Goal: Transaction & Acquisition: Book appointment/travel/reservation

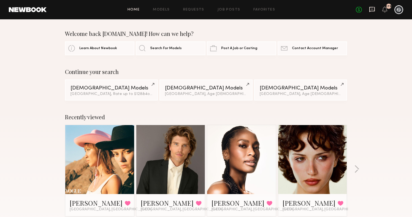
click at [374, 7] on icon at bounding box center [373, 9] width 6 height 5
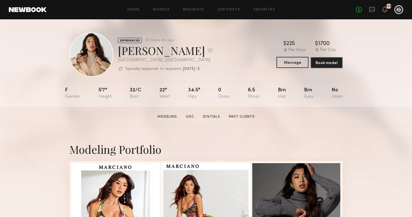
click at [299, 65] on button "Message" at bounding box center [293, 62] width 32 height 11
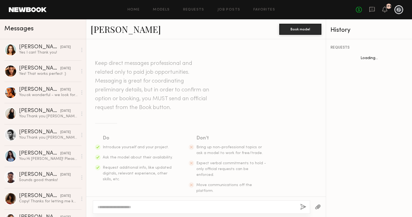
scroll to position [185, 0]
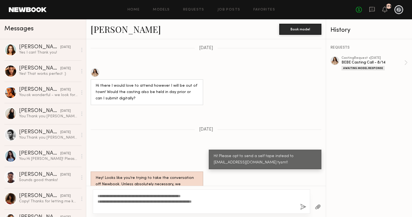
type textarea "**********"
click at [305, 207] on button "button" at bounding box center [303, 206] width 6 height 7
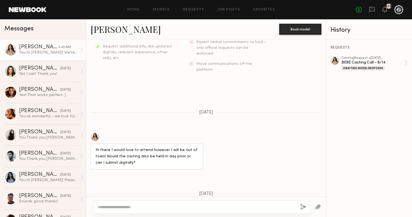
scroll to position [59, 0]
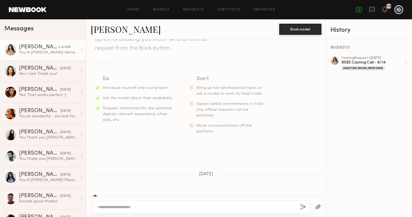
click at [95, 194] on div at bounding box center [95, 198] width 9 height 9
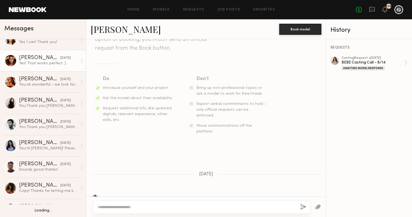
scroll to position [0, 0]
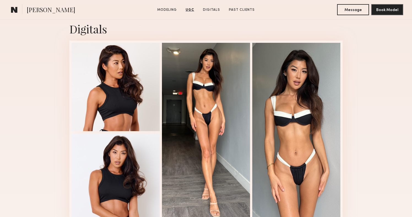
scroll to position [1113, 0]
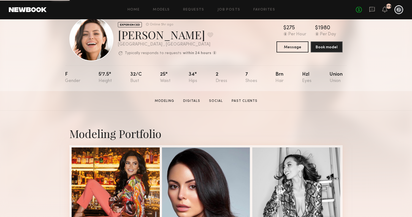
scroll to position [10, 0]
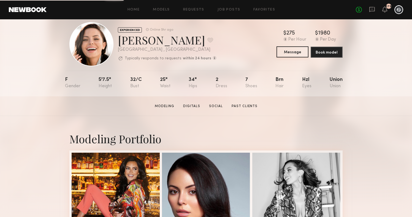
click at [299, 53] on button "Message" at bounding box center [293, 51] width 32 height 11
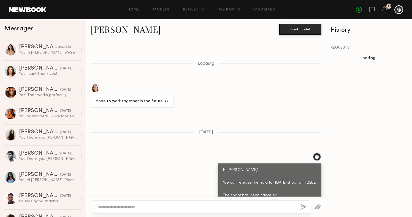
scroll to position [560, 0]
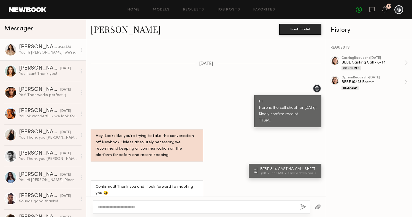
click at [57, 48] on div "Jenn L." at bounding box center [38, 47] width 39 height 6
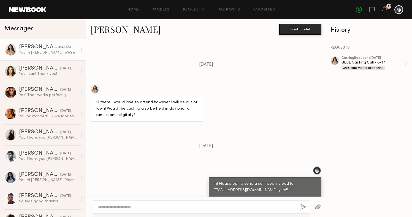
scroll to position [169, 0]
click at [308, 29] on button "Book model" at bounding box center [301, 28] width 42 height 11
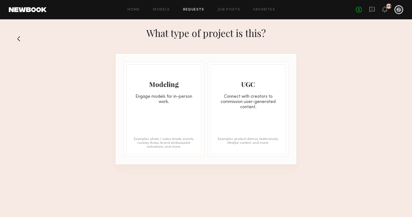
click at [20, 37] on button at bounding box center [21, 38] width 9 height 9
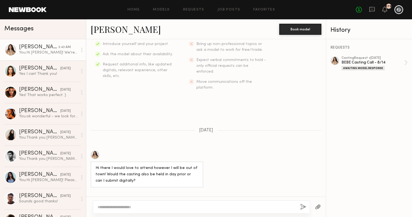
scroll to position [113, 0]
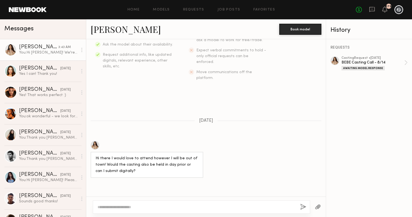
click at [96, 141] on div at bounding box center [95, 145] width 9 height 9
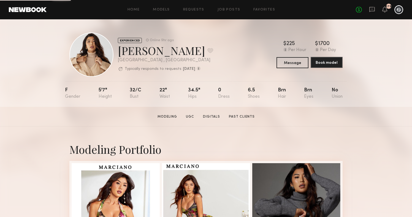
click at [322, 63] on button "Book model" at bounding box center [327, 62] width 32 height 11
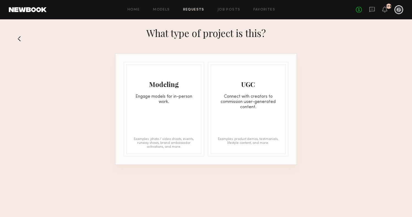
click at [136, 89] on div "Modeling Engage models for in-person work." at bounding box center [164, 85] width 74 height 40
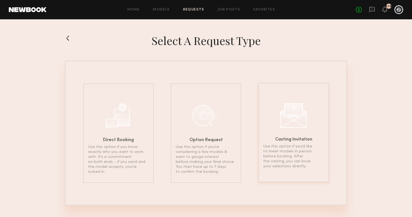
click at [284, 131] on div "Casting Invitation Use this option if you’d like to meet models in person befor…" at bounding box center [294, 132] width 71 height 99
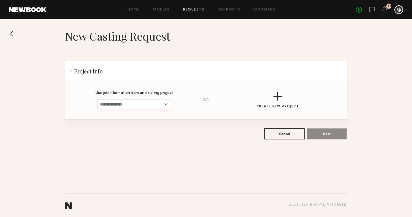
click at [157, 104] on input at bounding box center [134, 104] width 74 height 10
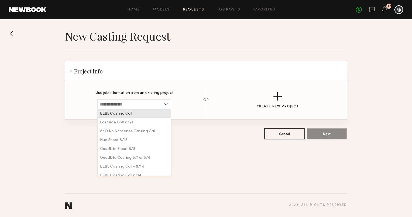
click at [142, 113] on div "BEBE Casting Call" at bounding box center [134, 113] width 73 height 9
type input "**********"
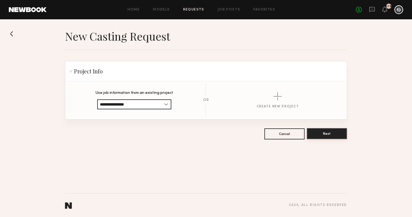
click at [319, 131] on button "Next" at bounding box center [327, 133] width 40 height 11
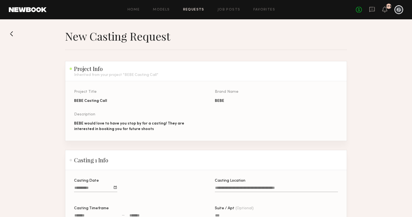
click at [228, 12] on div "Home Models Requests Job Posts Favorites Sign Out No fees up to $5,000 179" at bounding box center [225, 9] width 357 height 9
click at [228, 10] on link "Job Posts" at bounding box center [229, 10] width 23 height 4
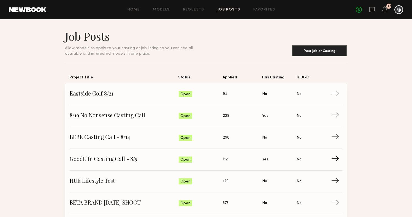
click at [260, 7] on div "Home Models Requests Job Posts Favorites Sign Out No fees up to $5,000 179" at bounding box center [225, 9] width 357 height 9
click at [261, 9] on link "Favorites" at bounding box center [265, 10] width 22 height 4
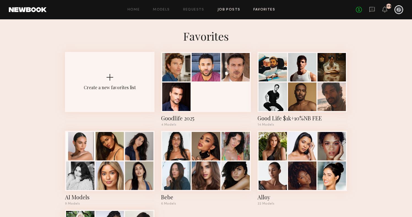
click at [233, 8] on link "Job Posts" at bounding box center [229, 10] width 23 height 4
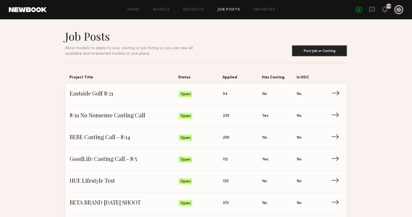
click at [96, 93] on span "Eastside Golf 8/21" at bounding box center [124, 94] width 109 height 8
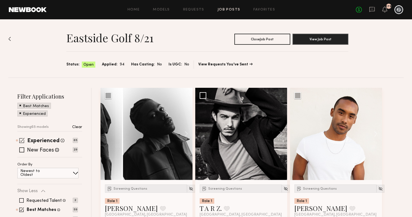
click at [20, 140] on span at bounding box center [21, 140] width 5 height 5
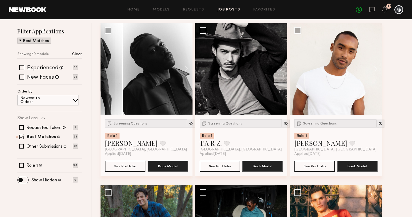
scroll to position [67, 0]
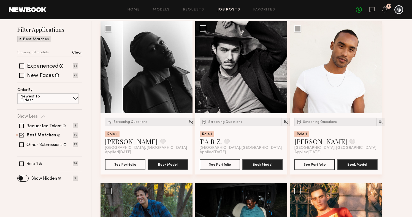
click at [20, 136] on span at bounding box center [21, 135] width 5 height 5
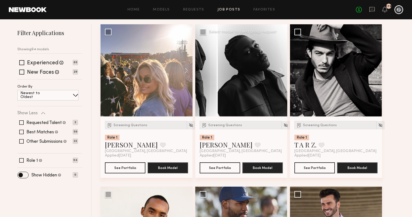
scroll to position [62, 0]
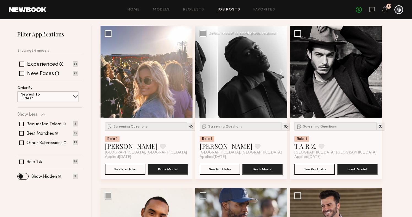
click at [280, 70] on button at bounding box center [279, 72] width 18 height 92
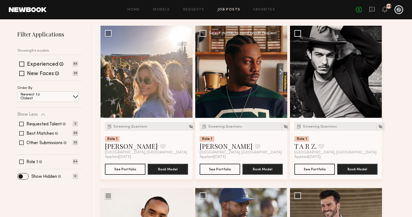
click at [280, 70] on button at bounding box center [279, 72] width 18 height 92
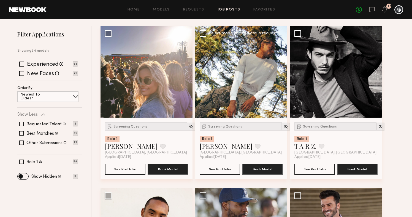
click at [281, 70] on button at bounding box center [279, 72] width 18 height 92
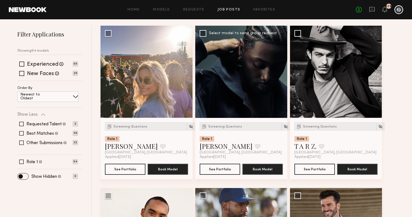
click at [281, 70] on div at bounding box center [241, 72] width 92 height 92
click at [202, 70] on button at bounding box center [204, 72] width 18 height 92
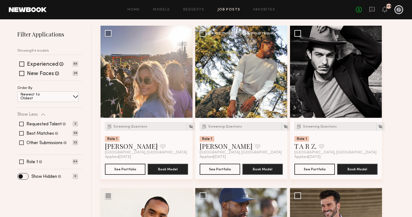
click at [202, 70] on button at bounding box center [204, 72] width 18 height 92
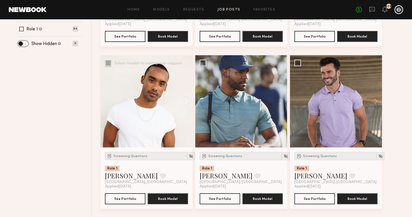
scroll to position [196, 0]
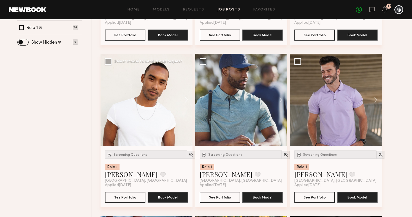
click at [187, 101] on button at bounding box center [184, 100] width 18 height 92
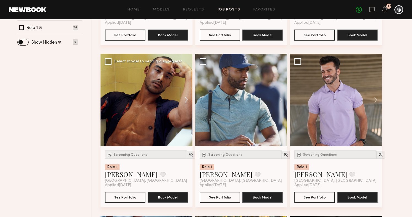
click at [187, 101] on button at bounding box center [184, 100] width 18 height 92
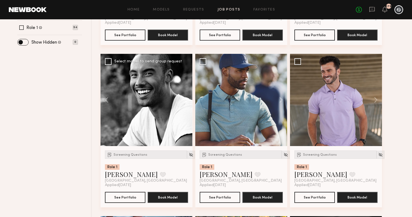
click at [188, 102] on button at bounding box center [184, 100] width 18 height 92
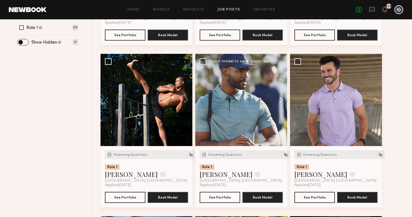
click at [280, 98] on button at bounding box center [279, 100] width 18 height 92
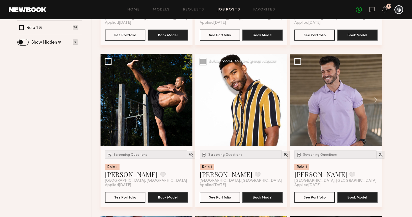
click at [280, 98] on button at bounding box center [279, 100] width 18 height 92
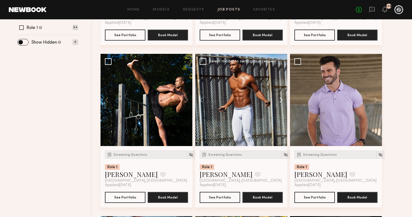
click at [280, 98] on button at bounding box center [279, 100] width 18 height 92
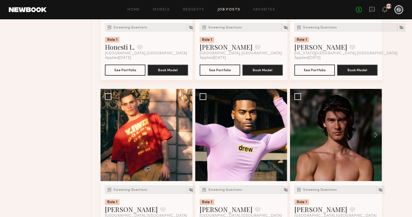
scroll to position [489, 0]
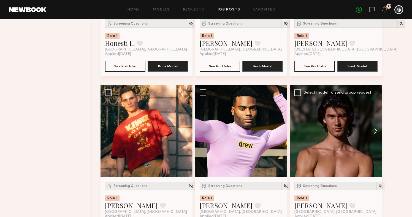
click at [375, 130] on button at bounding box center [374, 131] width 18 height 92
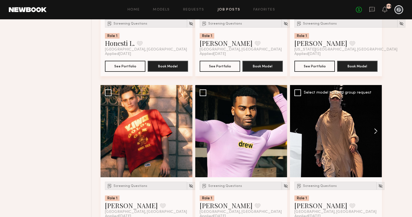
click at [375, 130] on button at bounding box center [374, 131] width 18 height 92
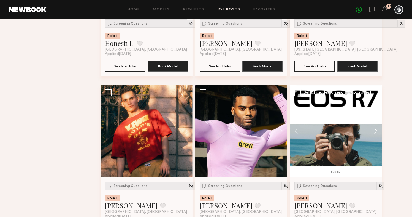
click at [375, 130] on button at bounding box center [374, 131] width 18 height 92
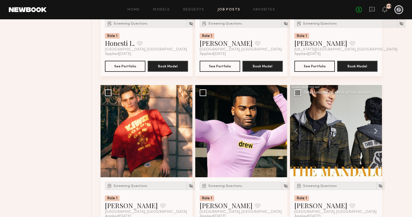
click at [375, 130] on button at bounding box center [374, 131] width 18 height 92
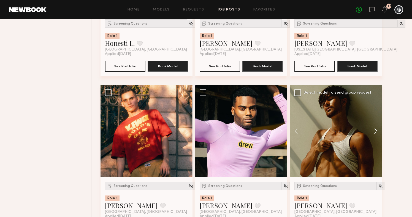
click at [375, 130] on button at bounding box center [374, 131] width 18 height 92
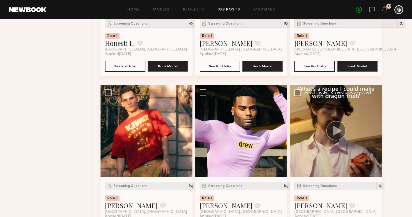
click at [375, 130] on div at bounding box center [336, 131] width 92 height 92
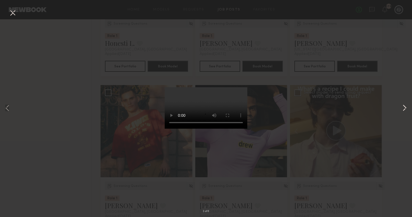
click at [403, 107] on button at bounding box center [405, 108] width 7 height 173
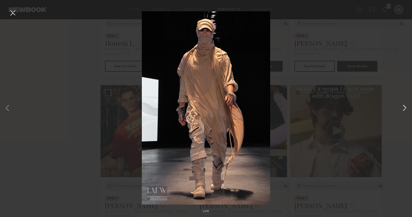
click at [403, 107] on button at bounding box center [405, 108] width 7 height 173
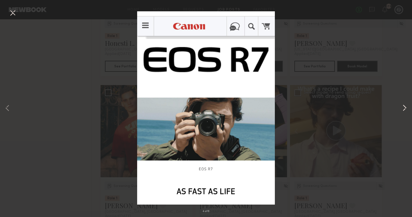
click at [403, 107] on button at bounding box center [405, 108] width 7 height 173
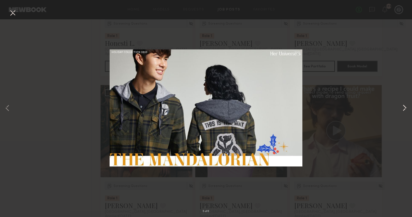
click at [404, 108] on button at bounding box center [405, 108] width 7 height 173
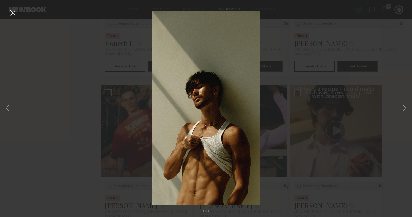
click at [386, 59] on div "6 of 6" at bounding box center [206, 108] width 412 height 217
click at [14, 12] on button at bounding box center [12, 13] width 9 height 10
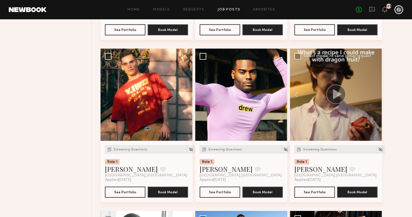
scroll to position [526, 0]
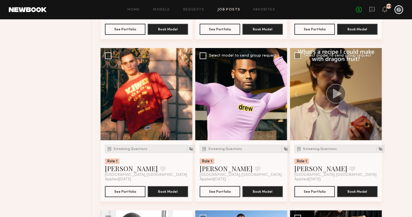
click at [281, 94] on button at bounding box center [279, 94] width 18 height 92
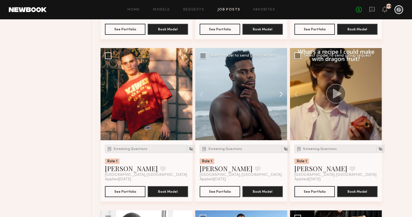
click at [282, 94] on button at bounding box center [279, 94] width 18 height 92
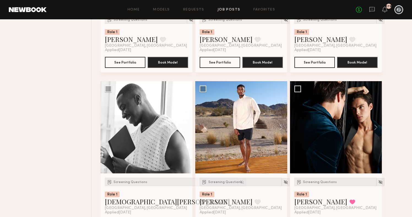
scroll to position [665, 0]
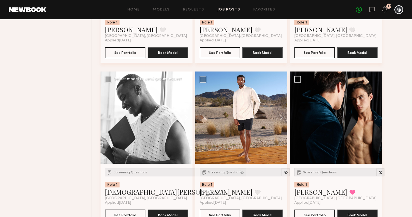
click at [188, 117] on button at bounding box center [184, 117] width 18 height 92
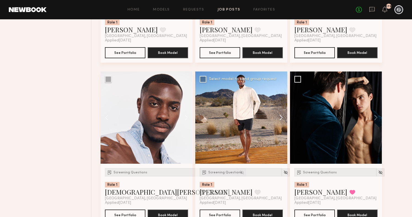
click at [280, 116] on button at bounding box center [279, 117] width 18 height 92
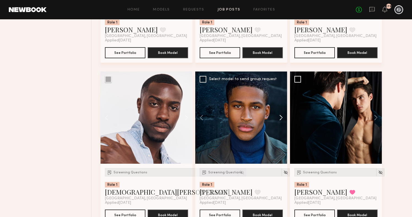
click at [280, 116] on button at bounding box center [279, 117] width 18 height 92
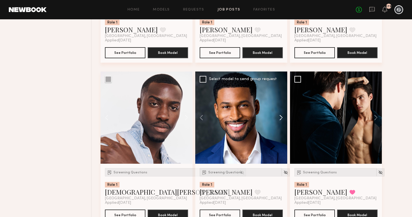
click at [280, 116] on button at bounding box center [279, 117] width 18 height 92
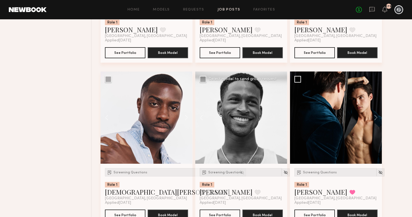
click at [280, 116] on div at bounding box center [241, 117] width 92 height 92
click at [255, 191] on button at bounding box center [258, 191] width 6 height 5
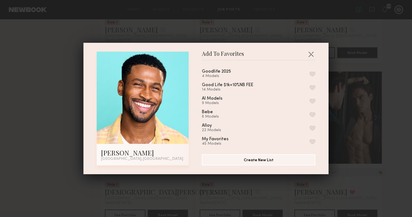
click at [312, 74] on button "button" at bounding box center [313, 73] width 6 height 5
click at [312, 53] on button "button" at bounding box center [311, 54] width 9 height 9
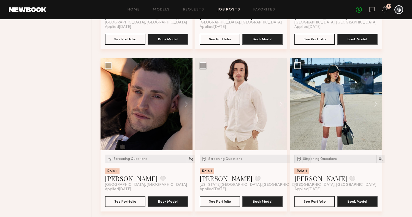
scroll to position [842, 0]
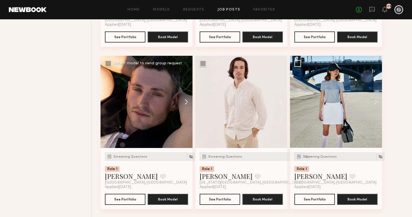
click at [185, 101] on button at bounding box center [184, 102] width 18 height 92
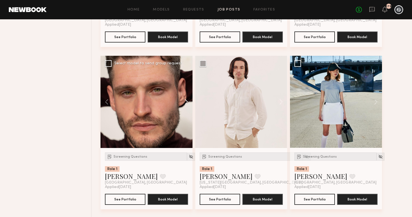
click at [185, 101] on button at bounding box center [184, 102] width 18 height 92
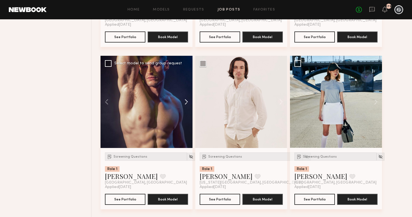
click at [185, 101] on button at bounding box center [184, 102] width 18 height 92
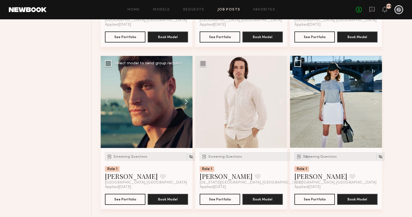
click at [185, 101] on button at bounding box center [184, 102] width 18 height 92
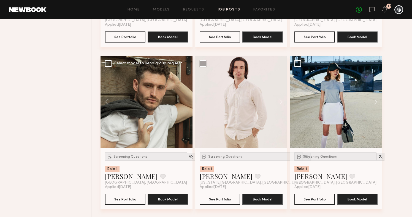
click at [185, 101] on div at bounding box center [147, 102] width 92 height 92
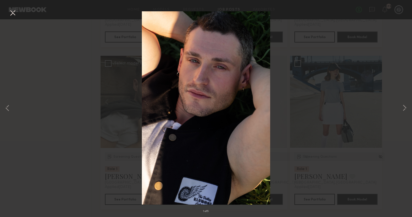
click at [83, 55] on div "1 of 5" at bounding box center [206, 108] width 412 height 217
click at [12, 16] on button at bounding box center [12, 13] width 9 height 10
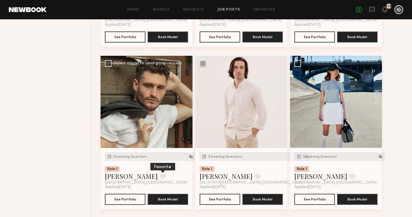
click at [160, 178] on button at bounding box center [163, 176] width 6 height 5
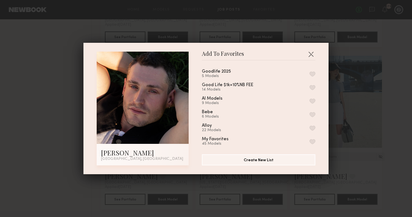
click at [314, 71] on button "button" at bounding box center [313, 73] width 6 height 5
click at [311, 52] on button "button" at bounding box center [311, 54] width 9 height 9
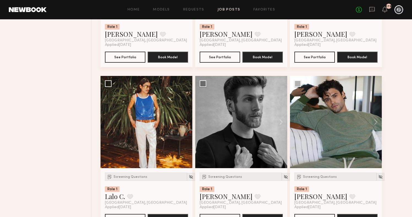
scroll to position [1147, 0]
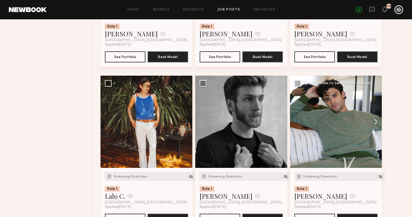
click at [374, 123] on button at bounding box center [374, 122] width 18 height 92
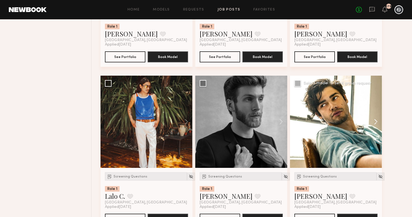
click at [374, 123] on button at bounding box center [374, 122] width 18 height 92
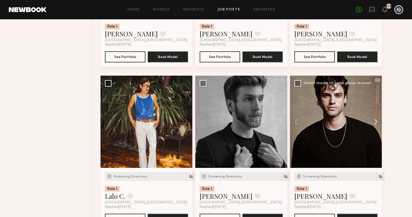
click at [375, 123] on button at bounding box center [374, 122] width 18 height 92
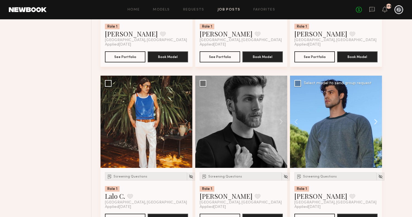
click at [375, 123] on button at bounding box center [374, 122] width 18 height 92
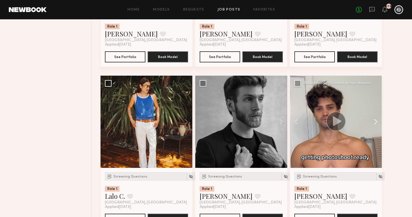
click at [375, 123] on button at bounding box center [374, 122] width 18 height 92
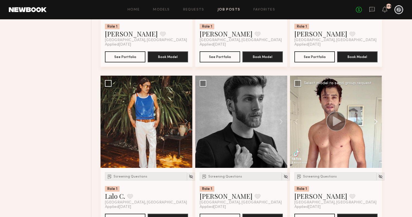
click at [375, 123] on button at bounding box center [374, 122] width 18 height 92
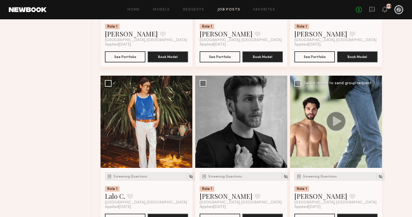
click at [375, 123] on div at bounding box center [336, 122] width 92 height 92
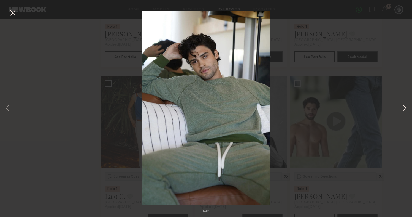
click at [402, 68] on button at bounding box center [405, 108] width 7 height 173
click at [45, 44] on div "1 of 7" at bounding box center [206, 108] width 412 height 217
click at [10, 14] on button at bounding box center [12, 13] width 9 height 10
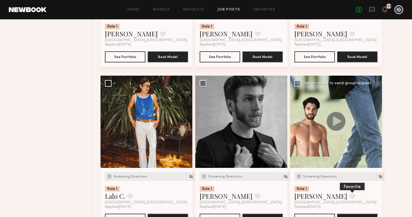
click at [350, 195] on button at bounding box center [353, 196] width 6 height 5
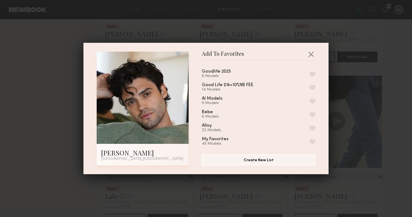
click at [314, 74] on button "button" at bounding box center [313, 73] width 6 height 5
click at [311, 51] on button "button" at bounding box center [311, 54] width 9 height 9
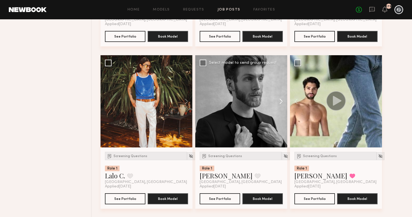
scroll to position [1194, 0]
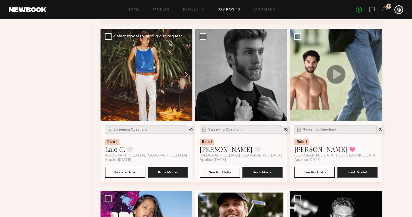
click at [185, 74] on button at bounding box center [184, 75] width 18 height 92
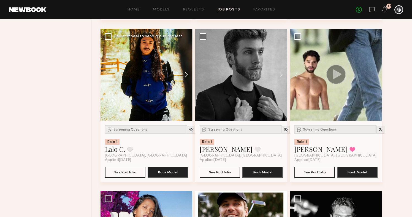
click at [185, 73] on button at bounding box center [184, 75] width 18 height 92
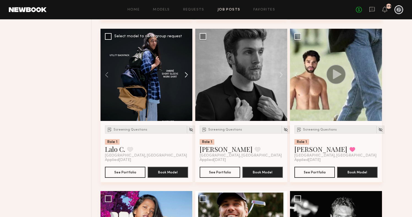
click at [185, 74] on button at bounding box center [184, 75] width 18 height 92
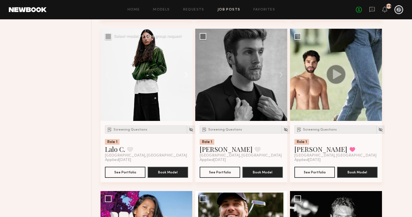
click at [185, 74] on button at bounding box center [184, 75] width 18 height 92
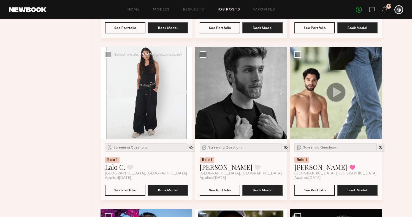
scroll to position [1175, 0]
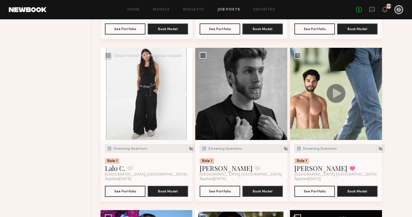
click at [188, 95] on button at bounding box center [184, 94] width 18 height 92
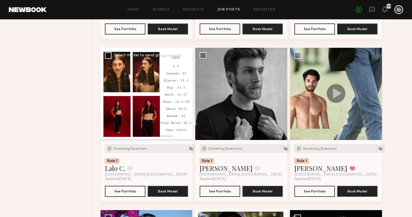
click at [188, 95] on button at bounding box center [184, 94] width 18 height 92
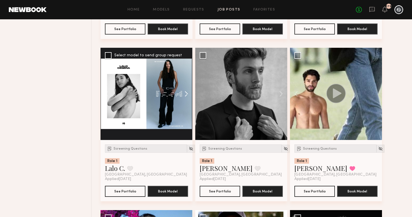
click at [188, 96] on button at bounding box center [184, 94] width 18 height 92
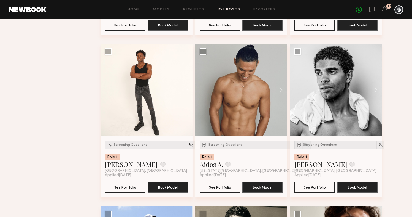
scroll to position [1666, 0]
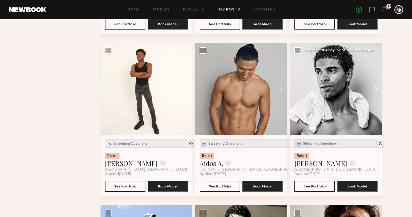
click at [376, 90] on button at bounding box center [374, 89] width 18 height 92
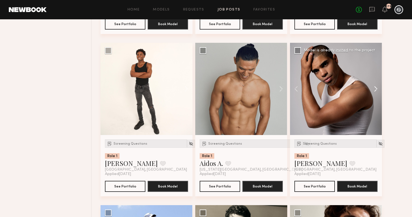
click at [376, 90] on button at bounding box center [374, 89] width 18 height 92
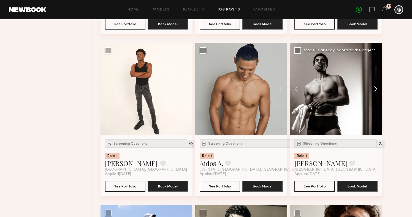
click at [376, 90] on button at bounding box center [374, 89] width 18 height 92
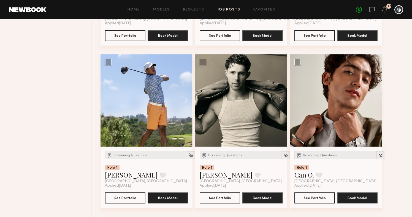
scroll to position [1820, 0]
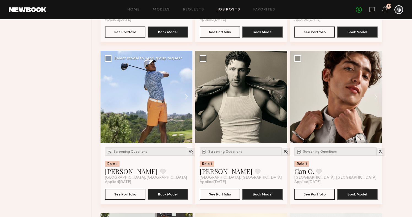
click at [185, 98] on button at bounding box center [184, 97] width 18 height 92
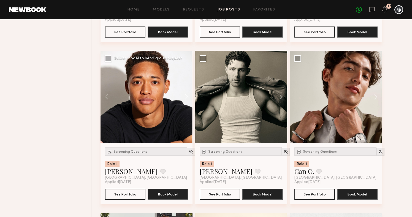
click at [185, 98] on button at bounding box center [184, 97] width 18 height 92
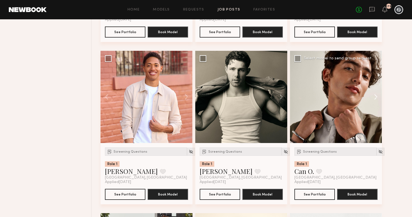
click at [376, 99] on button at bounding box center [374, 97] width 18 height 92
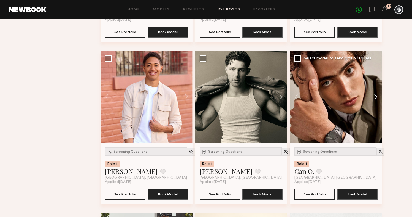
click at [376, 99] on button at bounding box center [374, 97] width 18 height 92
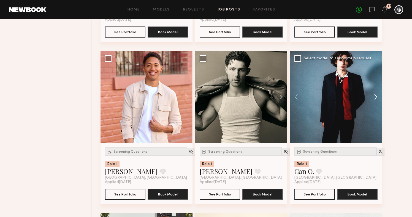
click at [376, 99] on button at bounding box center [374, 97] width 18 height 92
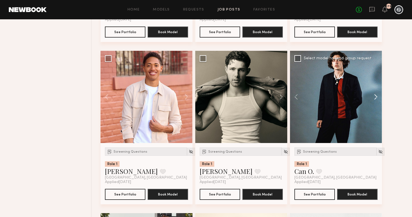
click at [376, 99] on button at bounding box center [374, 97] width 18 height 92
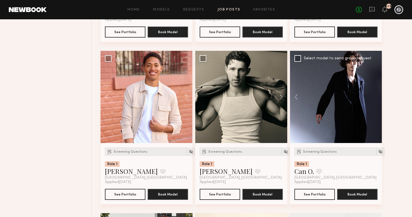
click at [376, 100] on div at bounding box center [336, 97] width 92 height 92
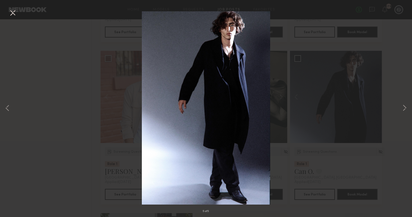
click at [16, 16] on button at bounding box center [12, 13] width 9 height 10
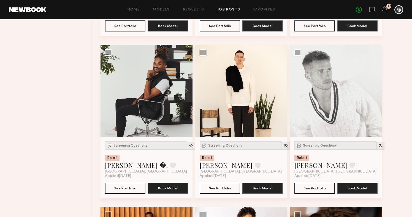
scroll to position [1989, 0]
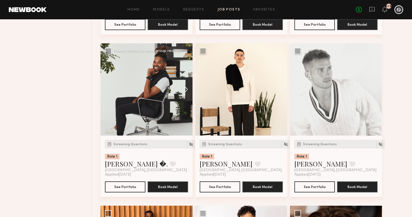
click at [185, 92] on button at bounding box center [184, 89] width 18 height 92
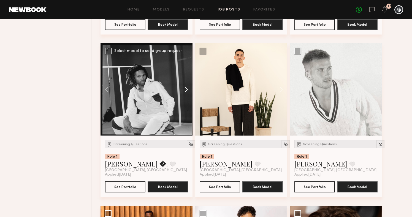
click at [185, 92] on button at bounding box center [184, 89] width 18 height 92
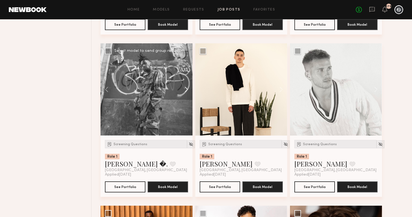
click at [185, 92] on button at bounding box center [184, 89] width 18 height 92
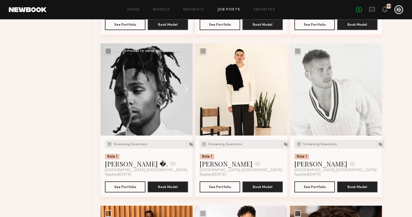
click at [185, 92] on button at bounding box center [184, 89] width 18 height 92
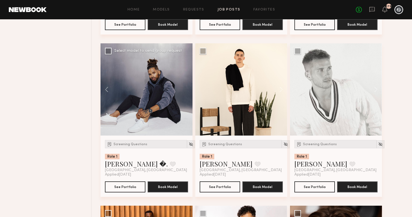
click at [185, 92] on div at bounding box center [147, 89] width 92 height 92
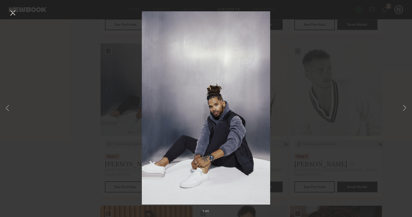
click at [14, 16] on button at bounding box center [12, 13] width 9 height 10
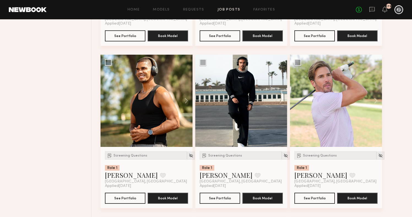
scroll to position [2311, 0]
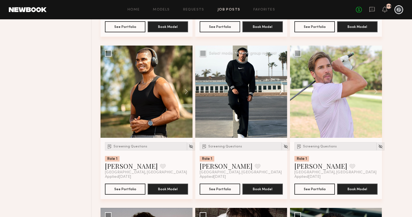
click at [282, 93] on button at bounding box center [279, 91] width 18 height 92
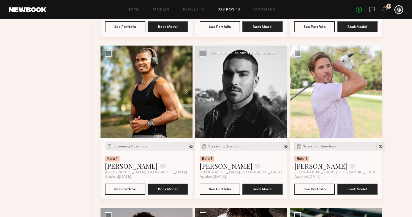
click at [282, 93] on button at bounding box center [279, 91] width 18 height 92
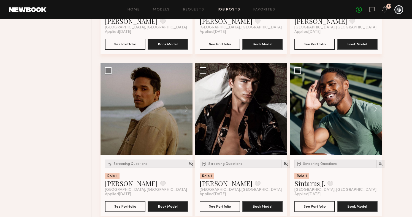
scroll to position [2457, 0]
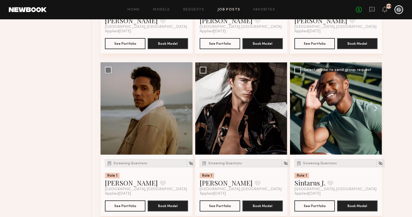
click at [375, 109] on button at bounding box center [374, 108] width 18 height 92
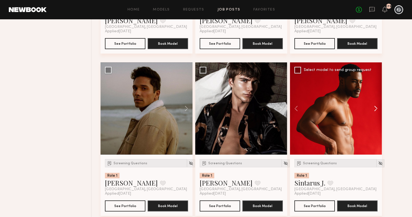
click at [375, 109] on button at bounding box center [374, 108] width 18 height 92
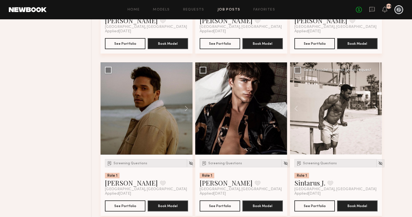
click at [375, 109] on button at bounding box center [374, 108] width 18 height 92
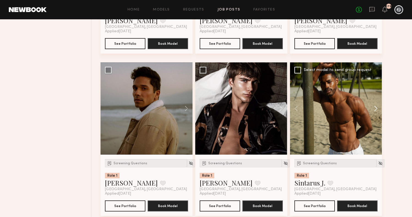
click at [375, 110] on button at bounding box center [374, 108] width 18 height 92
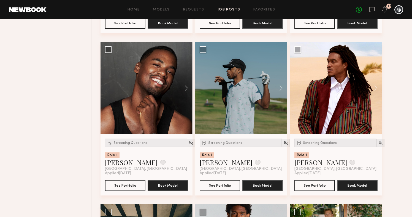
scroll to position [2640, 0]
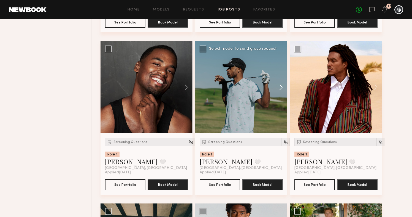
click at [281, 89] on button at bounding box center [279, 87] width 18 height 92
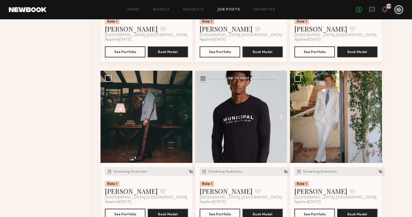
scroll to position [2776, 0]
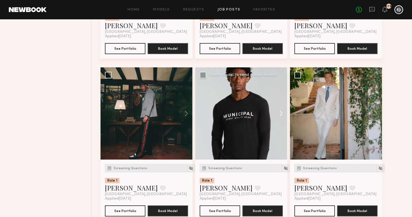
click at [281, 117] on button at bounding box center [279, 113] width 18 height 92
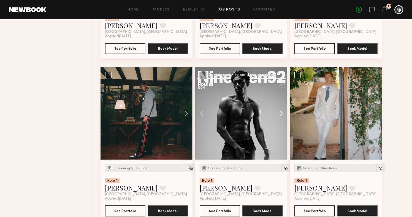
click at [281, 117] on button at bounding box center [279, 113] width 18 height 92
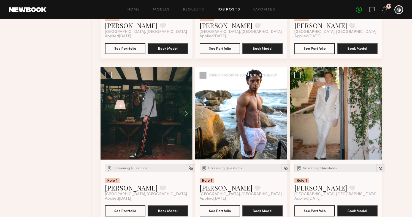
click at [281, 117] on button at bounding box center [279, 113] width 18 height 92
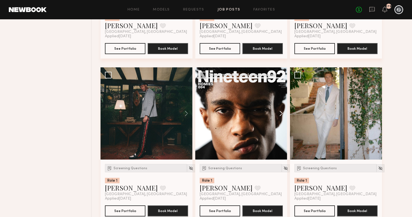
click at [281, 117] on button at bounding box center [279, 113] width 18 height 92
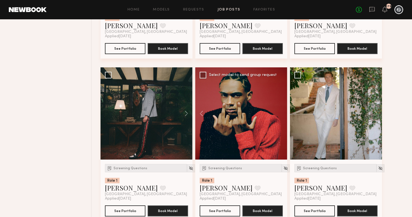
click at [281, 118] on div at bounding box center [241, 113] width 92 height 92
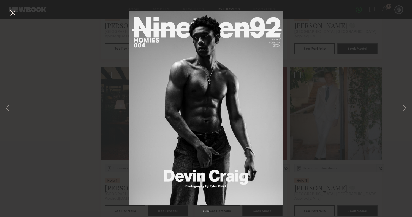
click at [15, 16] on button at bounding box center [12, 13] width 9 height 10
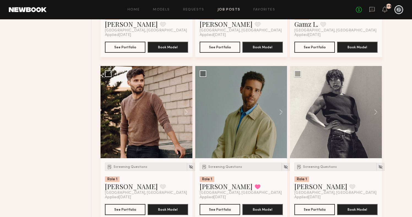
scroll to position [3265, 0]
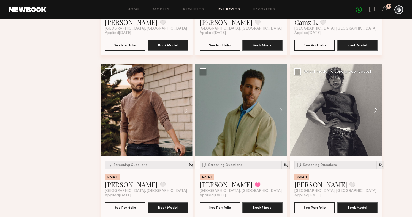
click at [376, 111] on button at bounding box center [374, 110] width 18 height 92
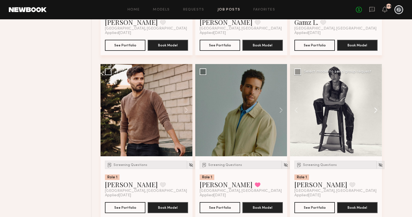
click at [376, 111] on button at bounding box center [374, 110] width 18 height 92
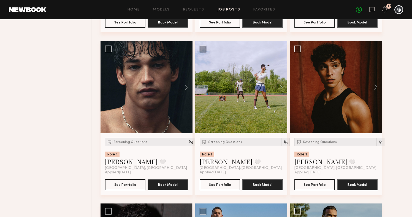
scroll to position [3615, 0]
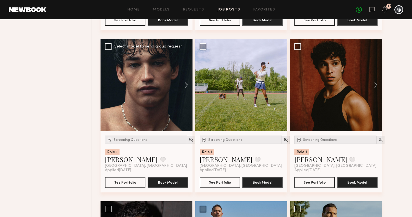
click at [187, 88] on button at bounding box center [184, 85] width 18 height 92
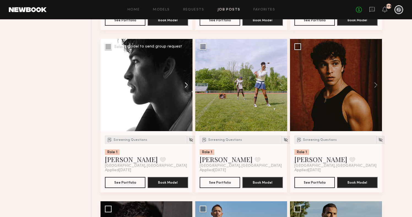
click at [187, 88] on button at bounding box center [184, 85] width 18 height 92
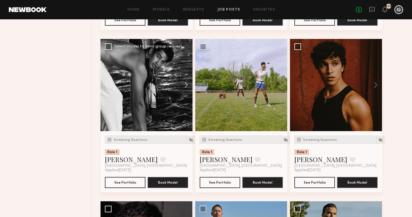
click at [187, 88] on button at bounding box center [184, 85] width 18 height 92
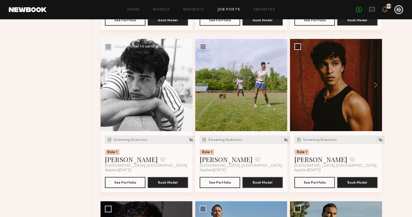
click at [187, 88] on button at bounding box center [184, 85] width 18 height 92
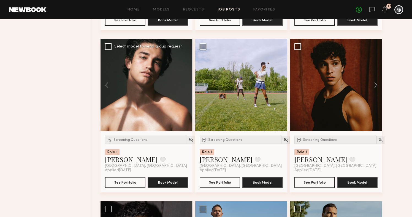
click at [187, 88] on div at bounding box center [147, 85] width 92 height 92
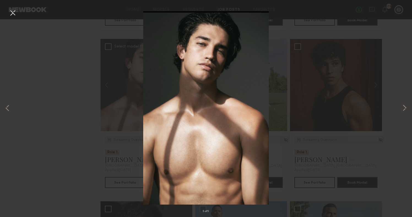
click at [12, 13] on button at bounding box center [12, 13] width 9 height 10
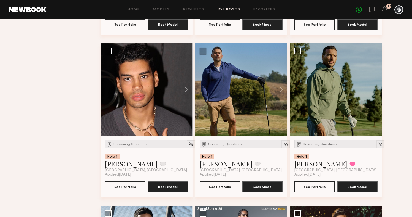
scroll to position [3788, 0]
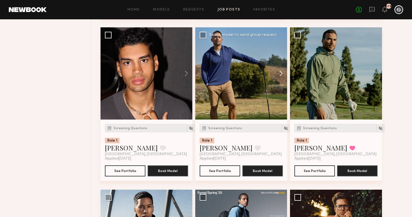
click at [280, 76] on button at bounding box center [279, 73] width 18 height 92
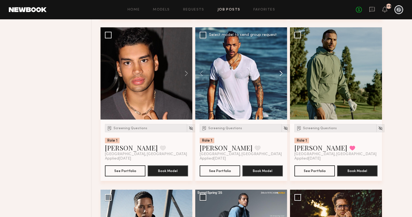
click at [280, 76] on button at bounding box center [279, 73] width 18 height 92
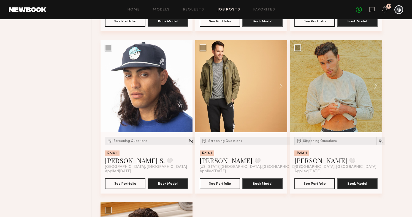
scroll to position [4916, 0]
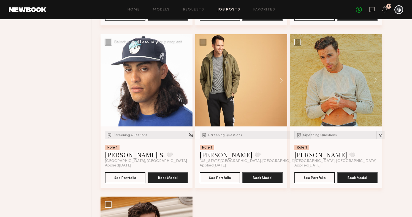
click at [186, 85] on button at bounding box center [184, 80] width 18 height 92
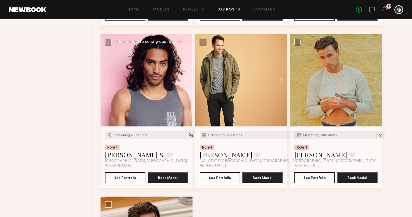
click at [186, 85] on button at bounding box center [184, 80] width 18 height 92
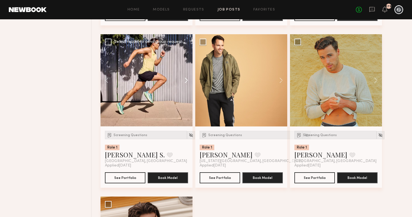
click at [186, 85] on button at bounding box center [184, 80] width 18 height 92
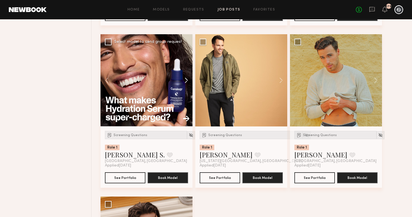
click at [186, 85] on button at bounding box center [184, 80] width 18 height 92
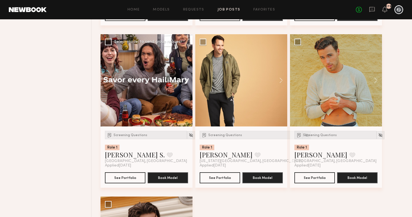
click at [186, 85] on button at bounding box center [184, 80] width 18 height 92
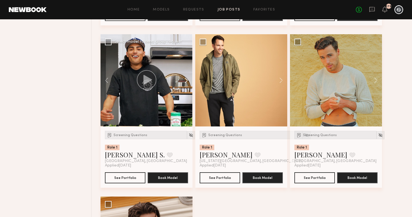
click at [186, 85] on button at bounding box center [184, 80] width 18 height 92
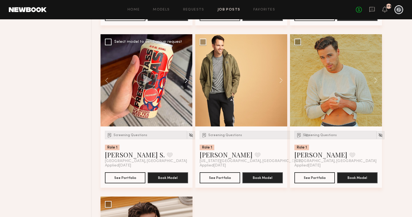
click at [186, 85] on button at bounding box center [184, 80] width 18 height 92
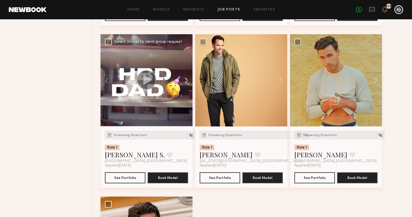
click at [186, 86] on button at bounding box center [184, 80] width 18 height 92
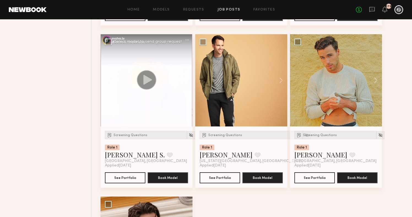
click at [186, 86] on button at bounding box center [184, 80] width 18 height 92
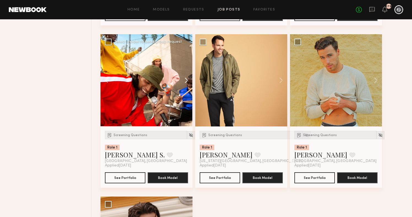
click at [186, 86] on button at bounding box center [184, 80] width 18 height 92
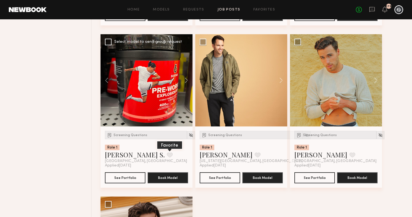
click at [167, 157] on button at bounding box center [170, 154] width 6 height 5
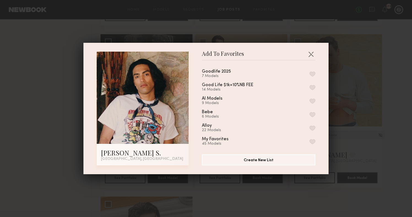
click at [311, 139] on button "button" at bounding box center [313, 141] width 6 height 5
click at [314, 55] on button "button" at bounding box center [311, 54] width 9 height 9
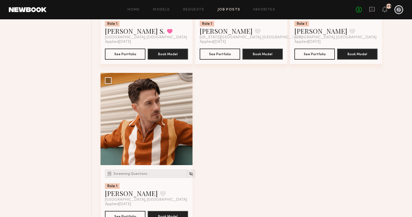
scroll to position [5062, 0]
